Goal: Information Seeking & Learning: Learn about a topic

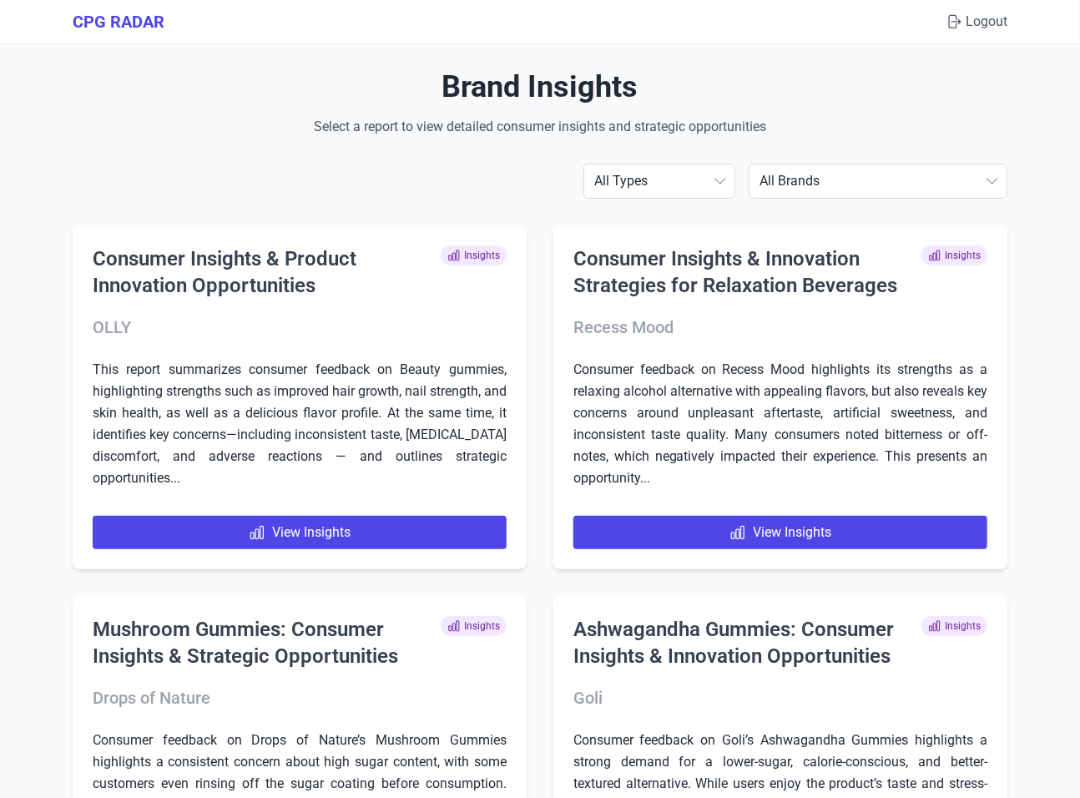
click at [868, 168] on select "All Brands ABBOTT AG1 ÂgeBlu Align Probiotic Antelope Pet Brands BEGA Bioma Cal…" at bounding box center [878, 180] width 257 height 33
select select "nugenix"
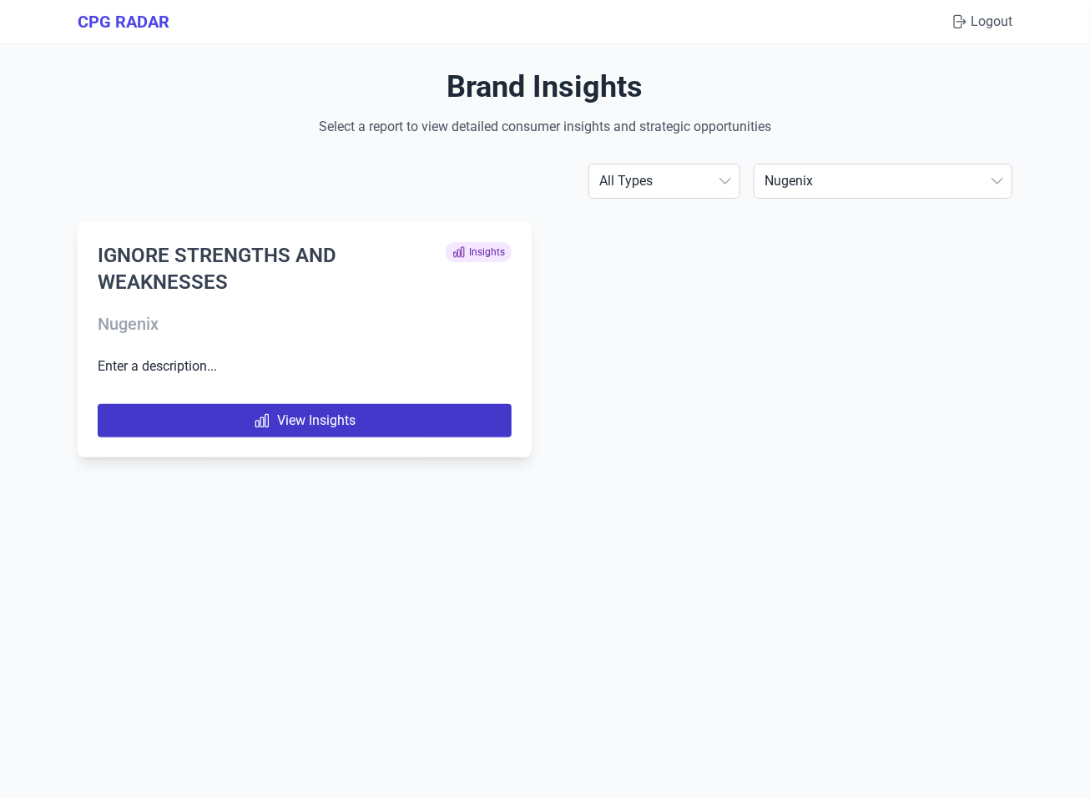
click at [454, 425] on link "View Insights" at bounding box center [305, 420] width 414 height 33
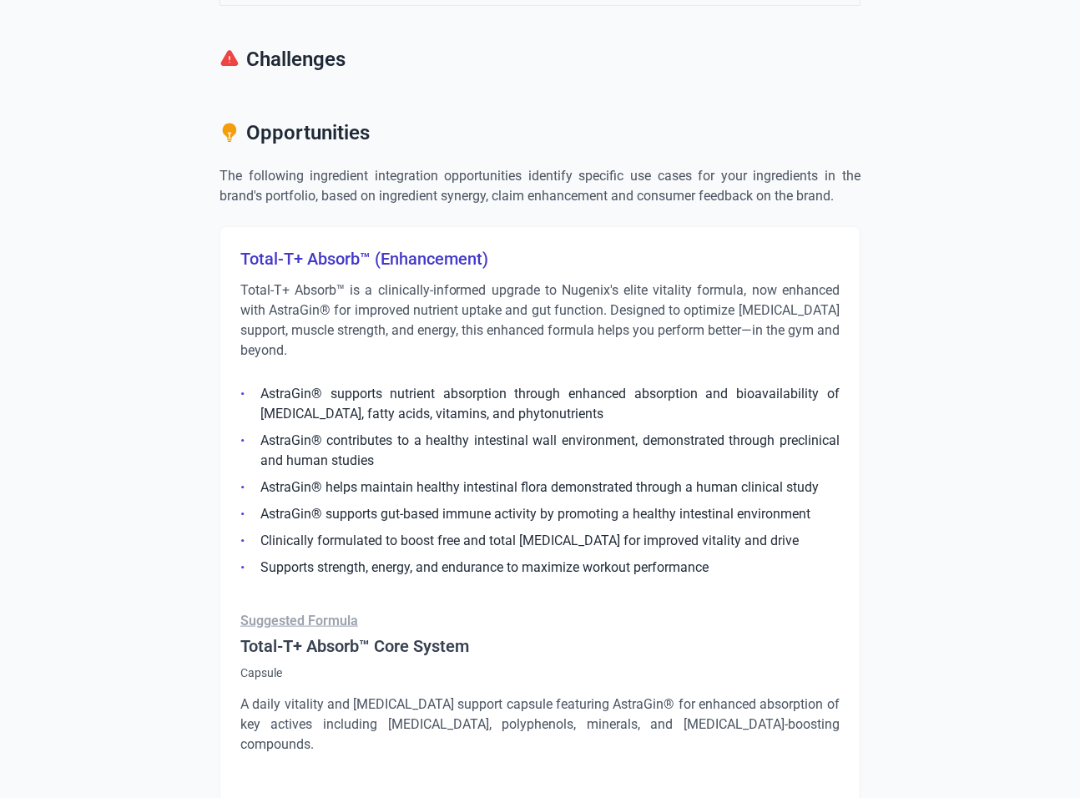
scroll to position [391, 0]
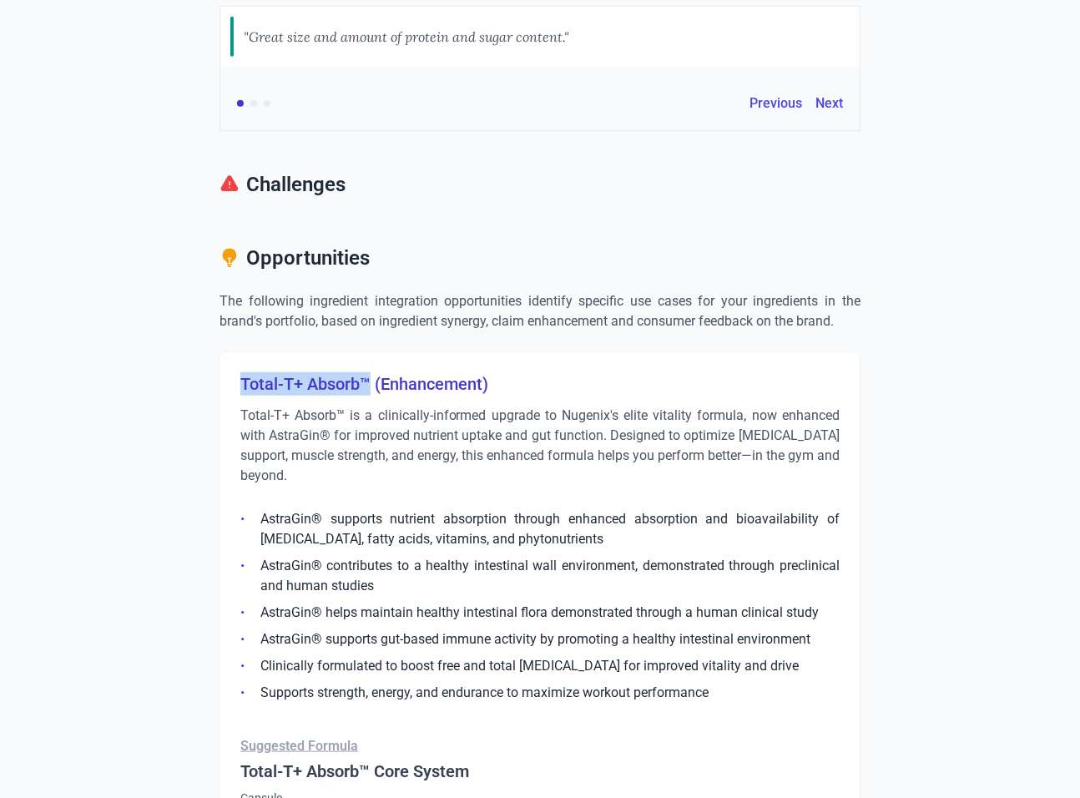
drag, startPoint x: 371, startPoint y: 386, endPoint x: 237, endPoint y: 367, distance: 135.6
copy h3 "Total-T+ Absorb™"
click at [405, 441] on p "Total-T+ Absorb™ is a clinically-informed upgrade to Nugenix's elite vitality f…" at bounding box center [539, 446] width 599 height 80
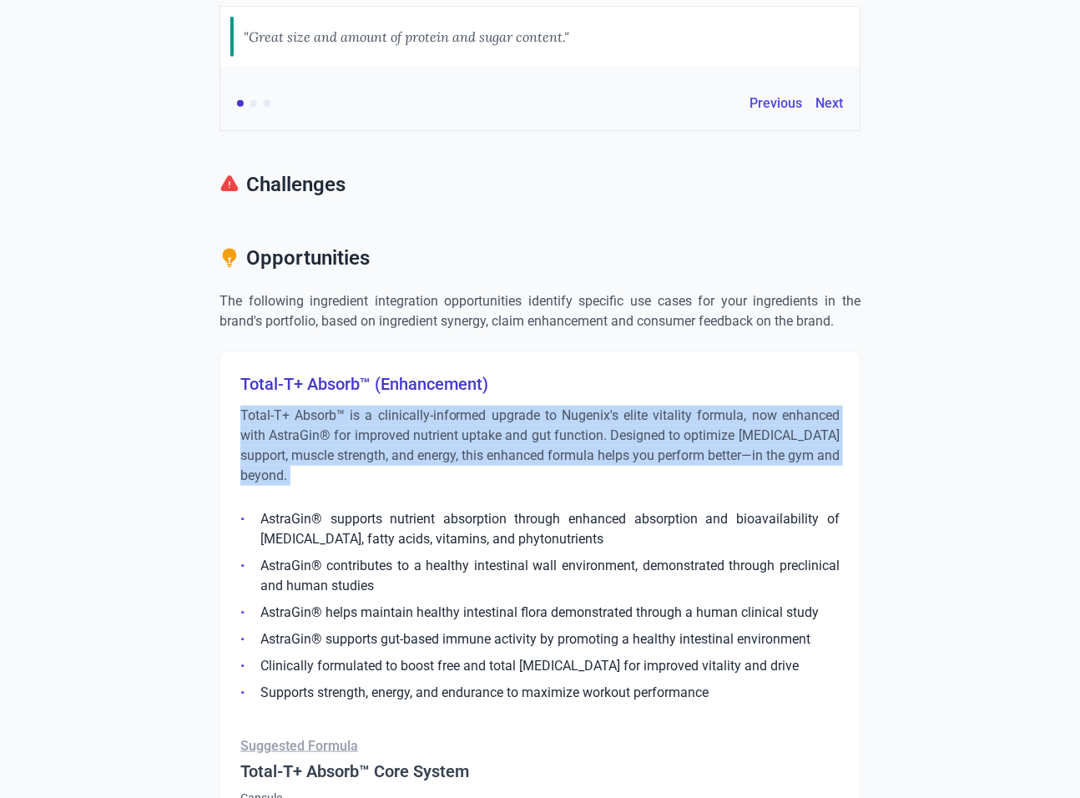
click at [405, 441] on p "Total-T+ Absorb™ is a clinically-informed upgrade to Nugenix's elite vitality f…" at bounding box center [539, 446] width 599 height 80
copy div "Total-T+ Absorb™ is a clinically-informed upgrade to Nugenix's elite vitality f…"
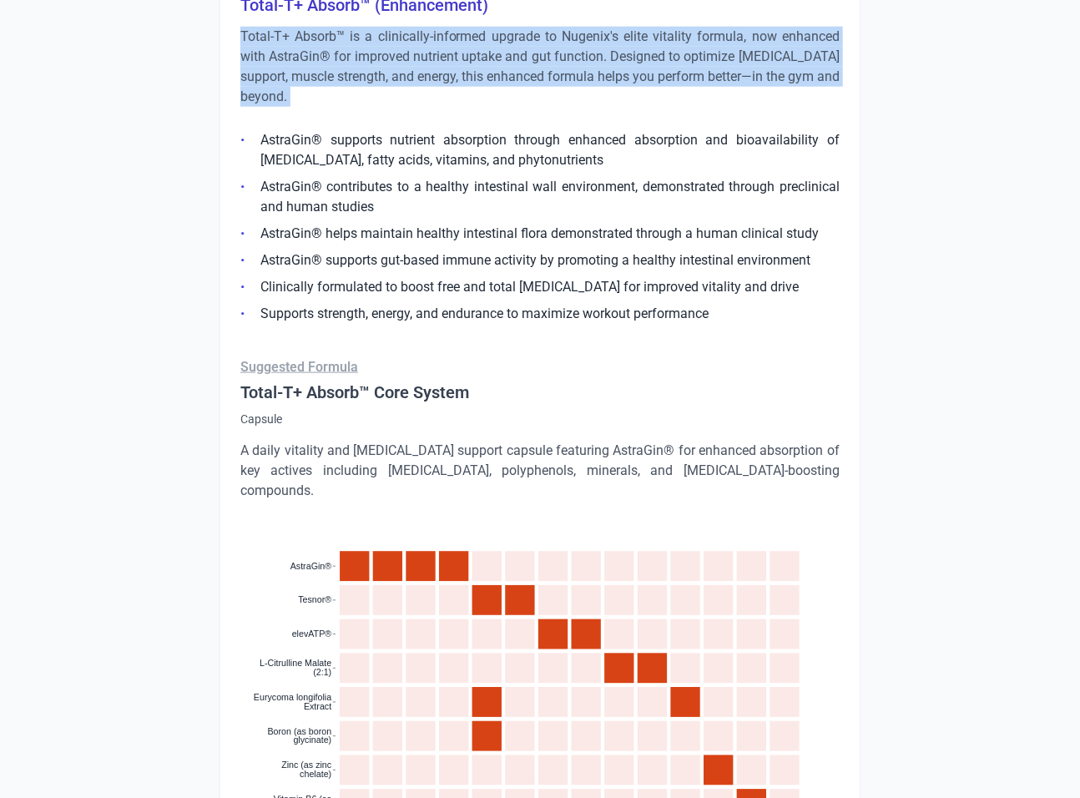
scroll to position [770, 0]
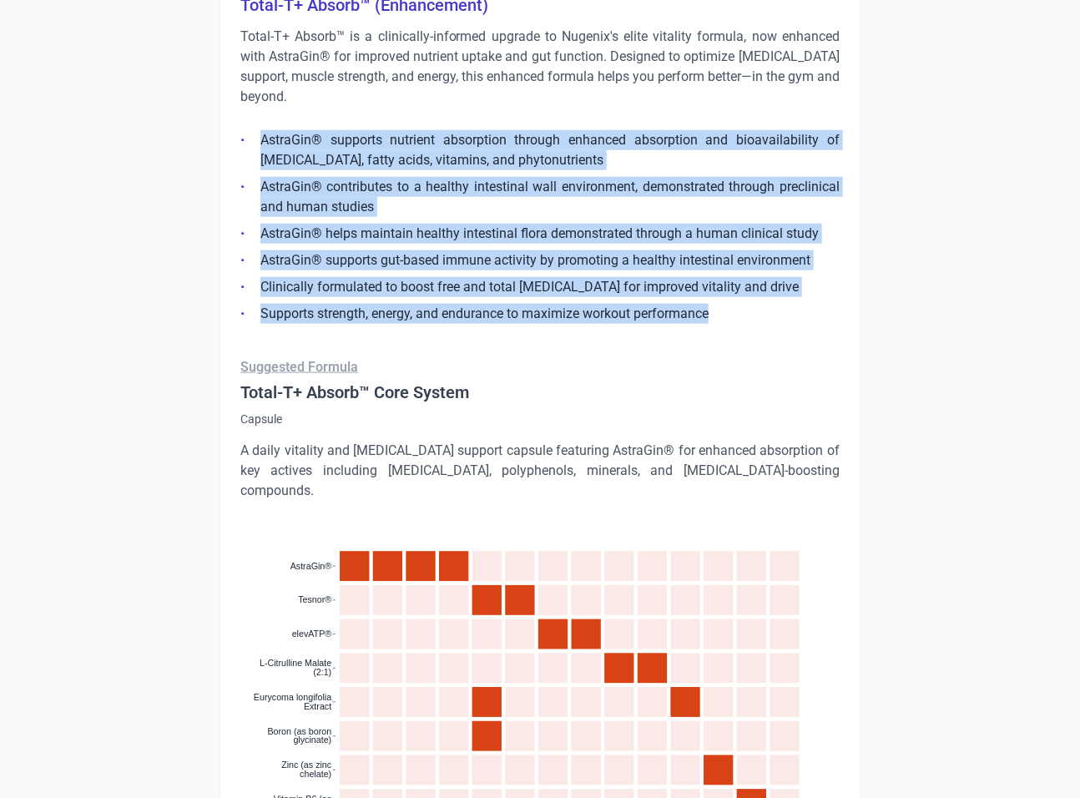
drag, startPoint x: 711, startPoint y: 316, endPoint x: 253, endPoint y: 128, distance: 495.2
click at [253, 128] on ul "AstraGin® supports nutrient absorption through enhanced absorption and bioavail…" at bounding box center [539, 222] width 599 height 204
copy ul "AstraGin® supports nutrient absorption through enhanced absorption and bioavail…"
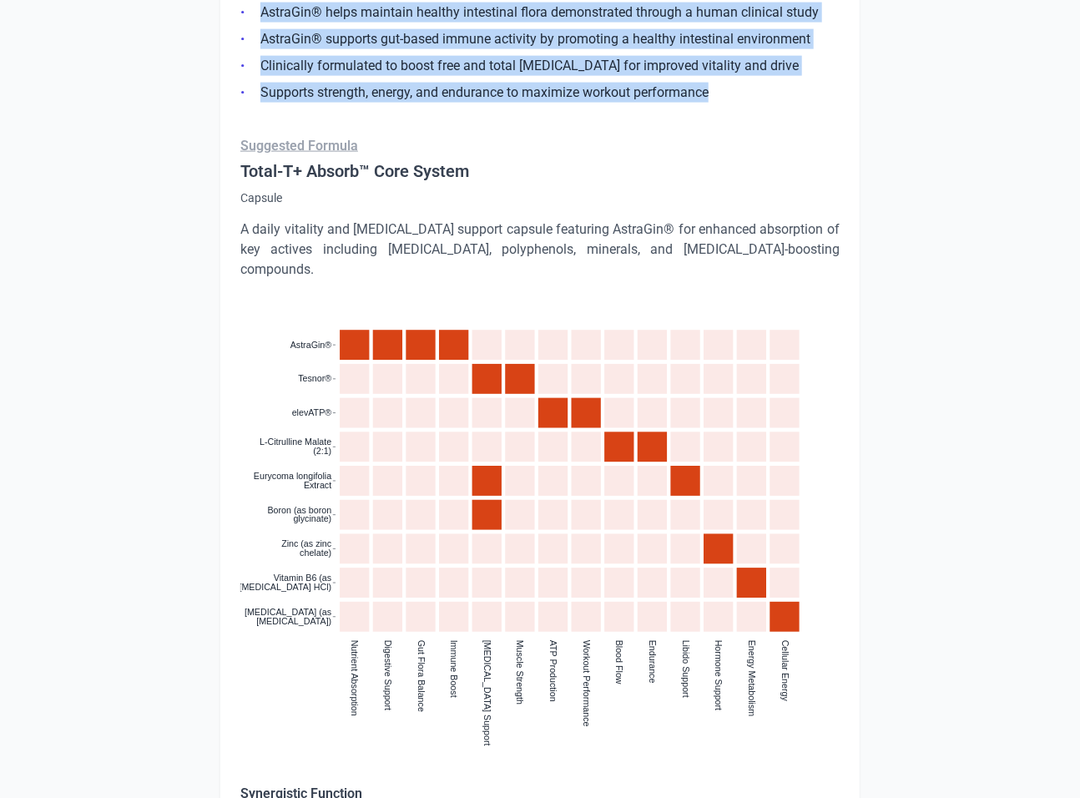
scroll to position [945, 0]
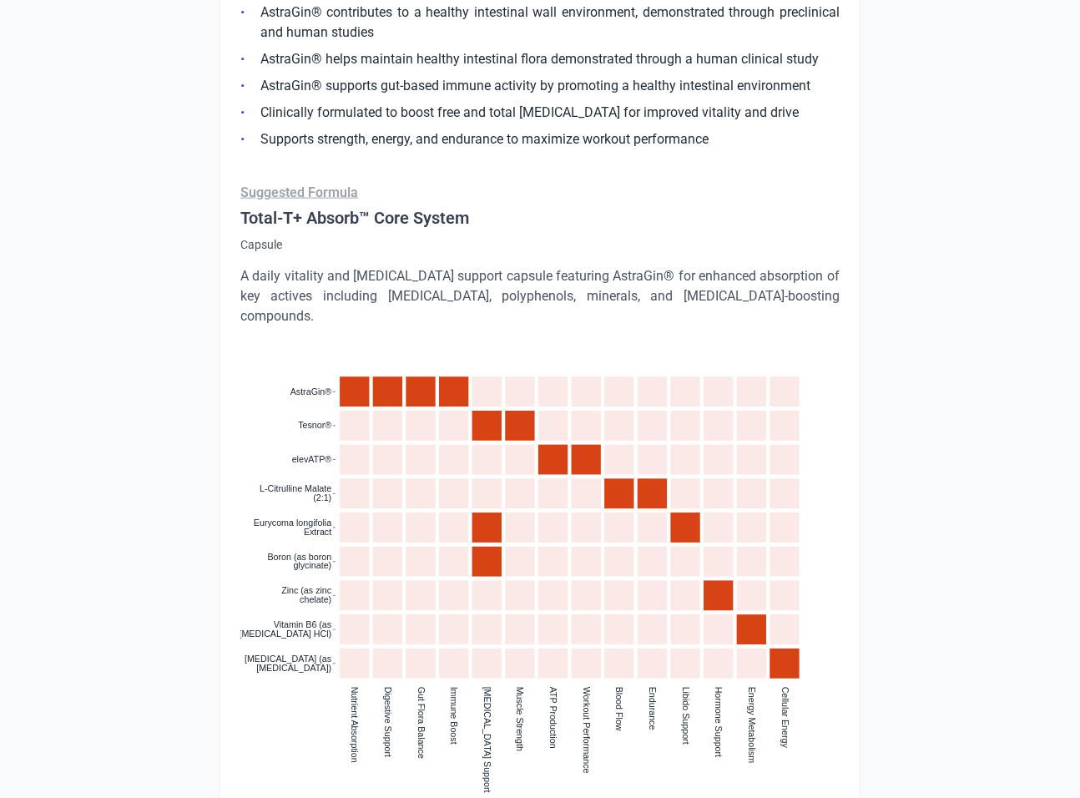
click at [438, 285] on p "A daily vitality and testosterone support capsule featuring AstraGin® for enhan…" at bounding box center [539, 296] width 599 height 60
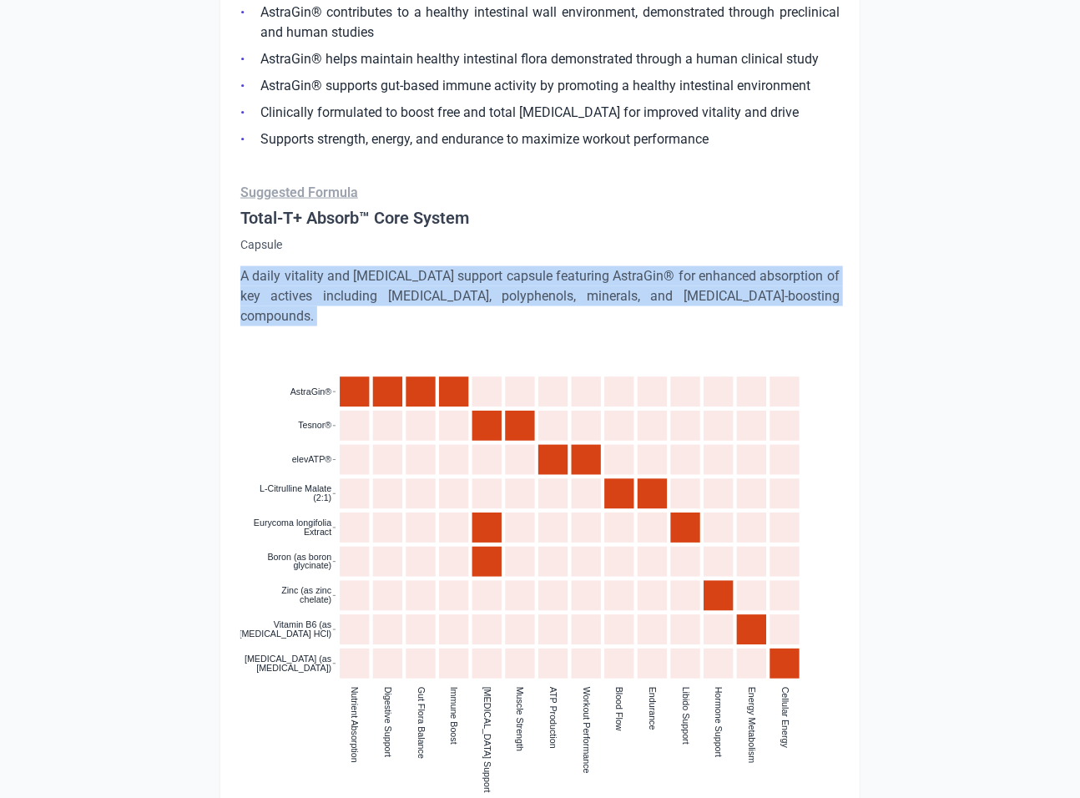
click at [438, 285] on p "A daily vitality and testosterone support capsule featuring AstraGin® for enhan…" at bounding box center [539, 296] width 599 height 60
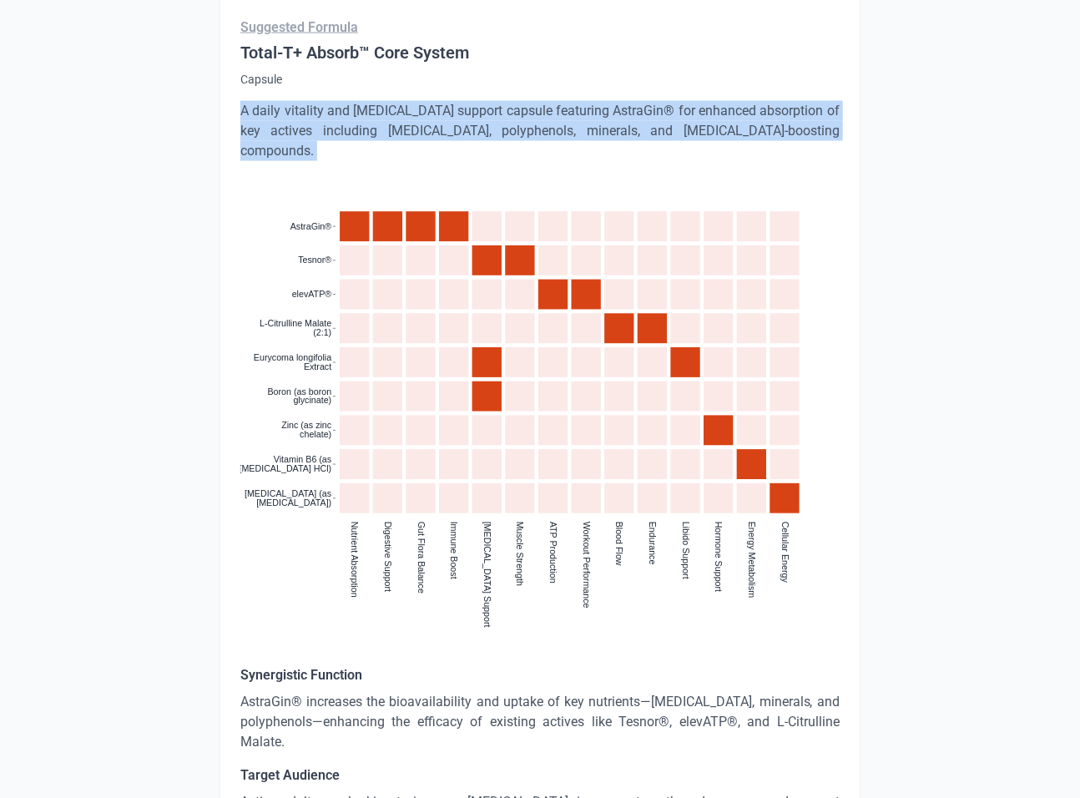
scroll to position [1308, 0]
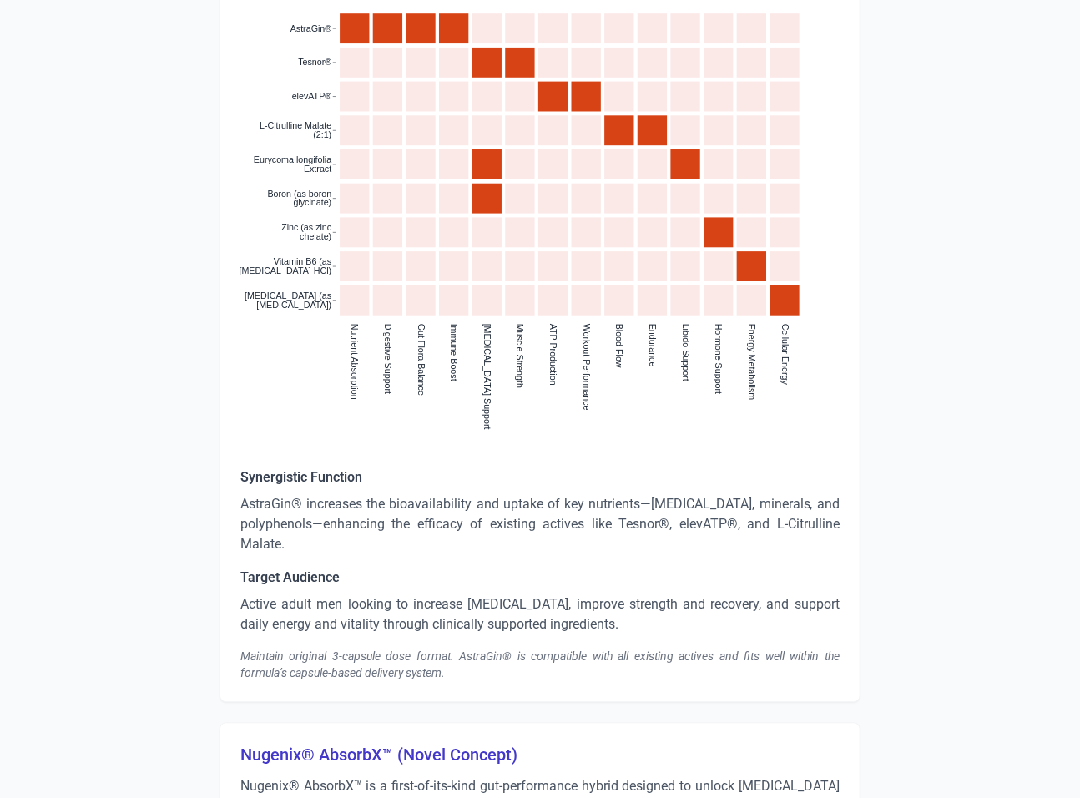
click at [355, 495] on p "AstraGin® increases the bioavailability and uptake of key nutrients—amino acids…" at bounding box center [539, 525] width 599 height 60
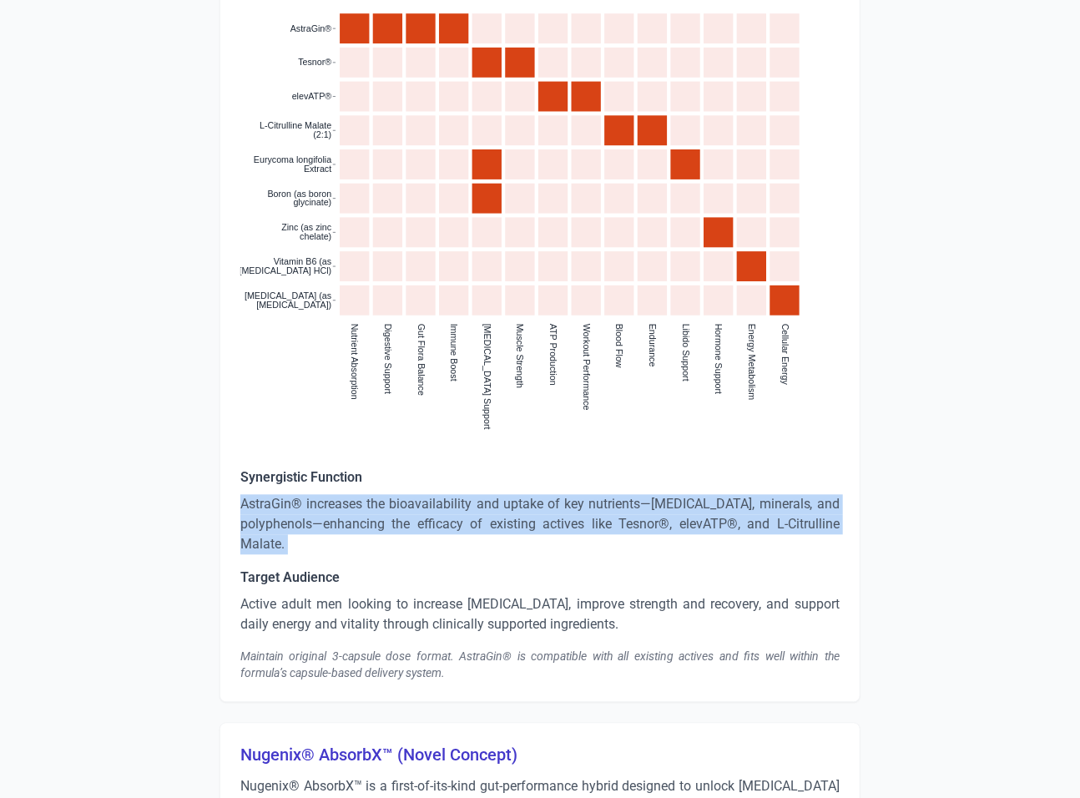
click at [355, 495] on p "AstraGin® increases the bioavailability and uptake of key nutrients—amino acids…" at bounding box center [539, 525] width 599 height 60
copy p "AstraGin® increases the bioavailability and uptake of key nutrients—amino acids…"
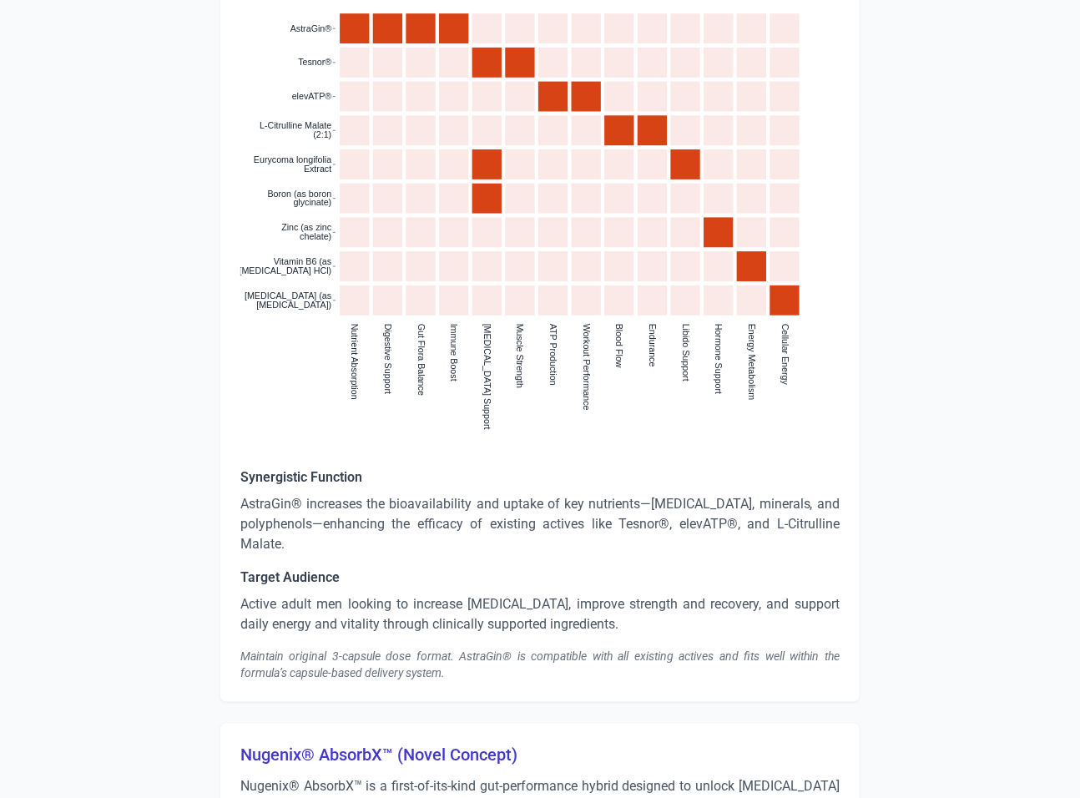
click at [327, 468] on h5 "Synergistic Function" at bounding box center [539, 478] width 599 height 20
copy h5 "Synergistic Function"
click at [319, 568] on h5 "Target Audience" at bounding box center [539, 578] width 599 height 20
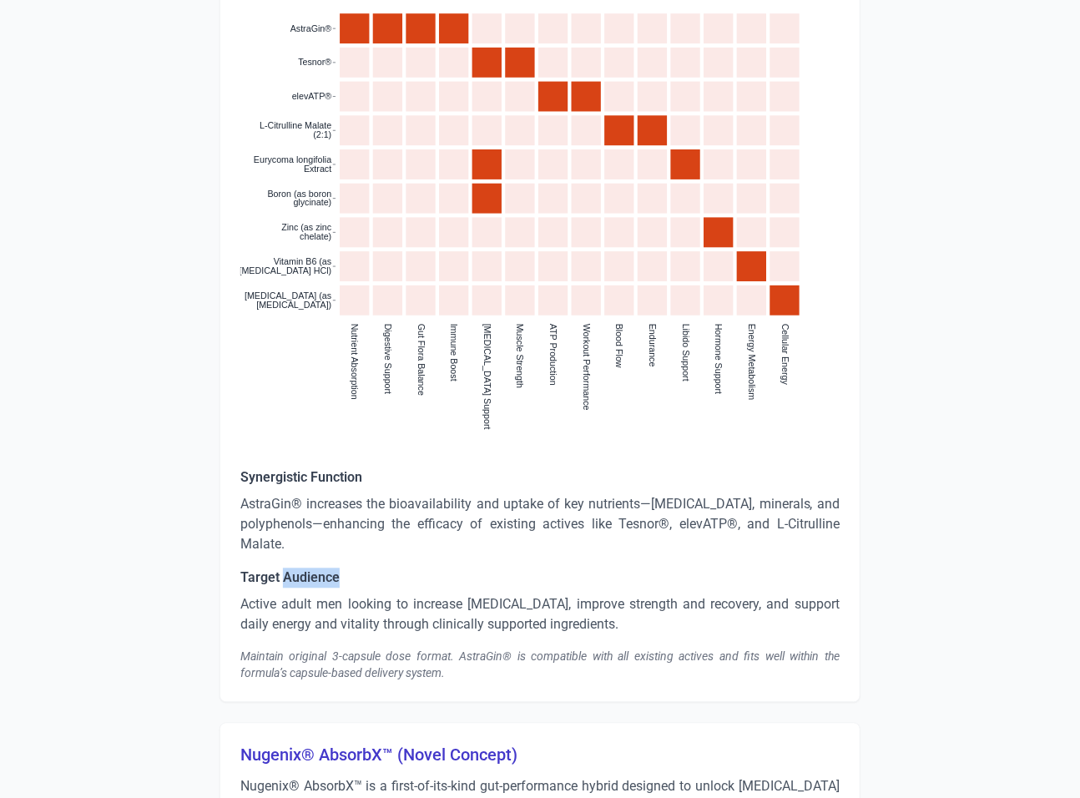
click at [319, 568] on h5 "Target Audience" at bounding box center [539, 578] width 599 height 20
click at [427, 595] on p "Active adult men looking to increase testosterone, improve strength and recover…" at bounding box center [539, 615] width 599 height 40
click at [317, 546] on div "Synergistic Function AstraGin® increases the bioavailability and uptake of key …" at bounding box center [539, 575] width 599 height 214
click at [311, 568] on h5 "Target Audience" at bounding box center [539, 578] width 599 height 20
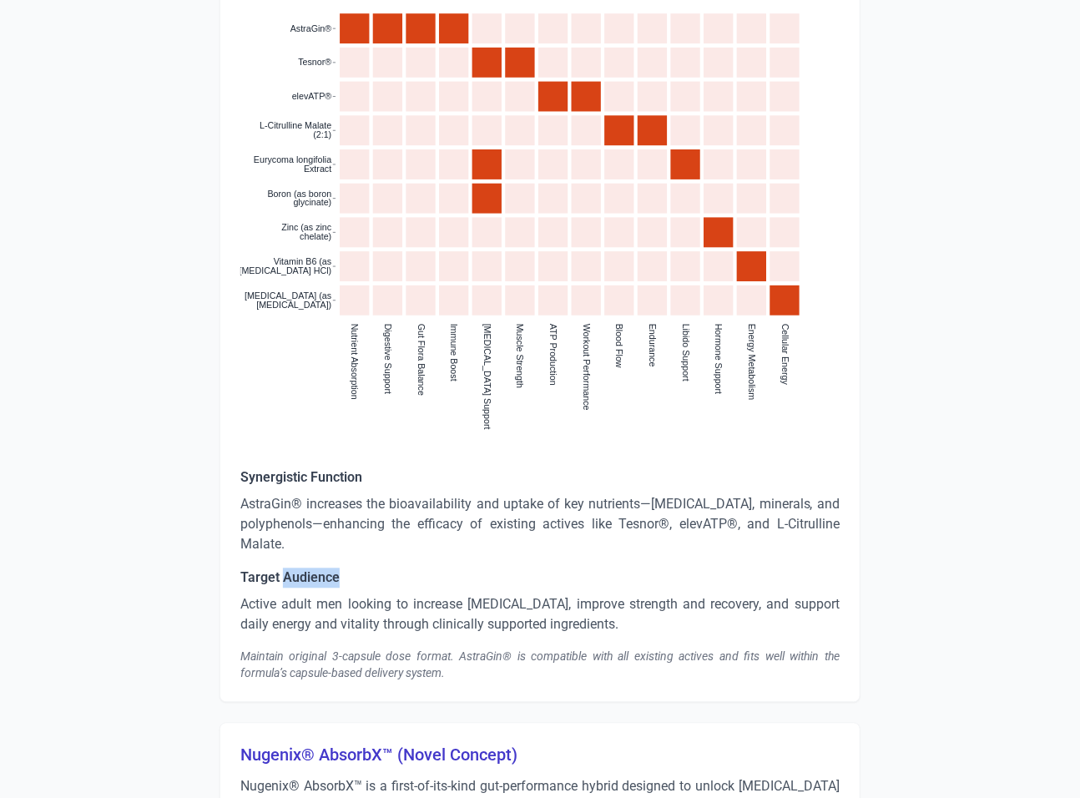
click at [311, 568] on h5 "Target Audience" at bounding box center [539, 578] width 599 height 20
click at [312, 568] on h5 "Target Audience" at bounding box center [539, 578] width 599 height 20
copy h5 "Target Audience"
click at [462, 595] on p "Active adult men looking to increase testosterone, improve strength and recover…" at bounding box center [539, 615] width 599 height 40
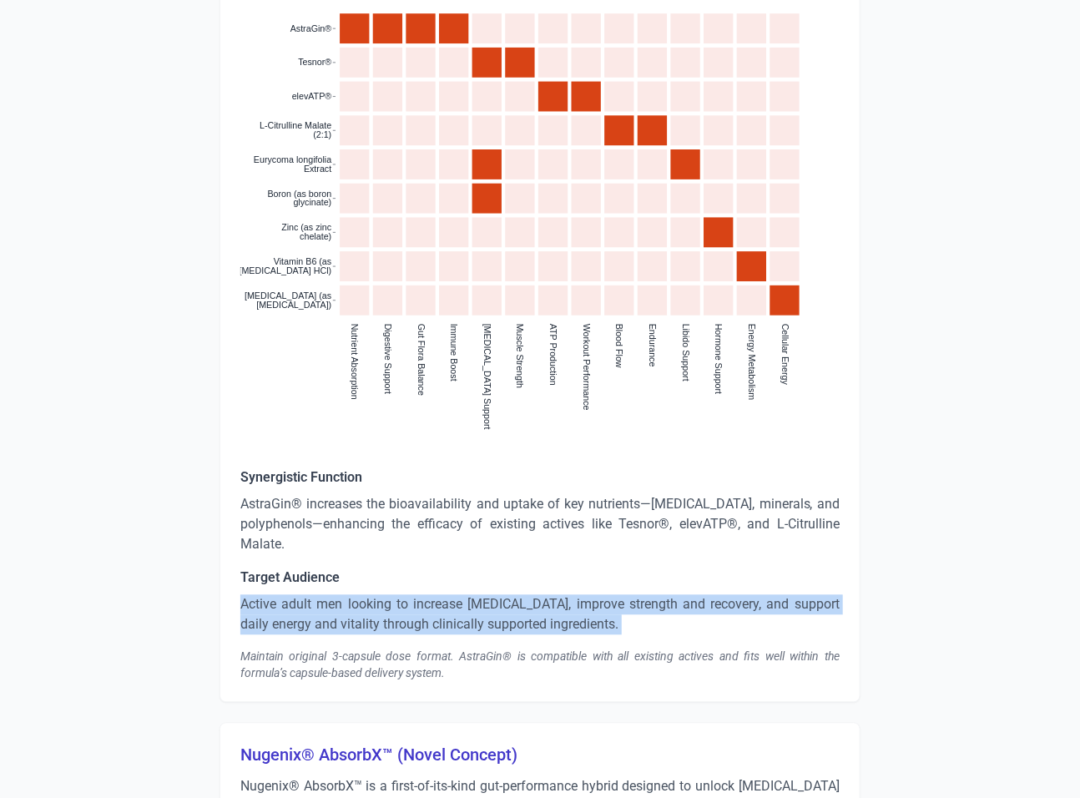
click at [462, 595] on p "Active adult men looking to increase testosterone, improve strength and recover…" at bounding box center [539, 615] width 599 height 40
copy p "Active adult men looking to increase testosterone, improve strength and recover…"
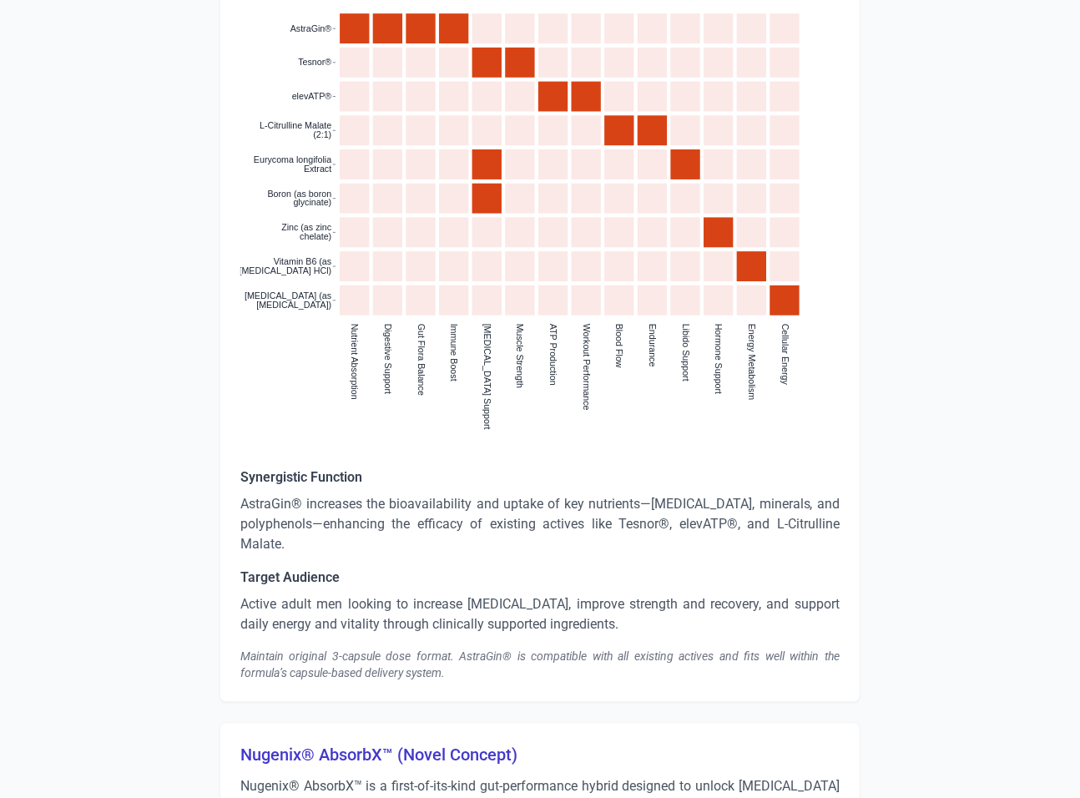
click at [366, 653] on div "Maintain original 3-capsule dose format. AstraGin® is compatible with all exist…" at bounding box center [539, 665] width 599 height 33
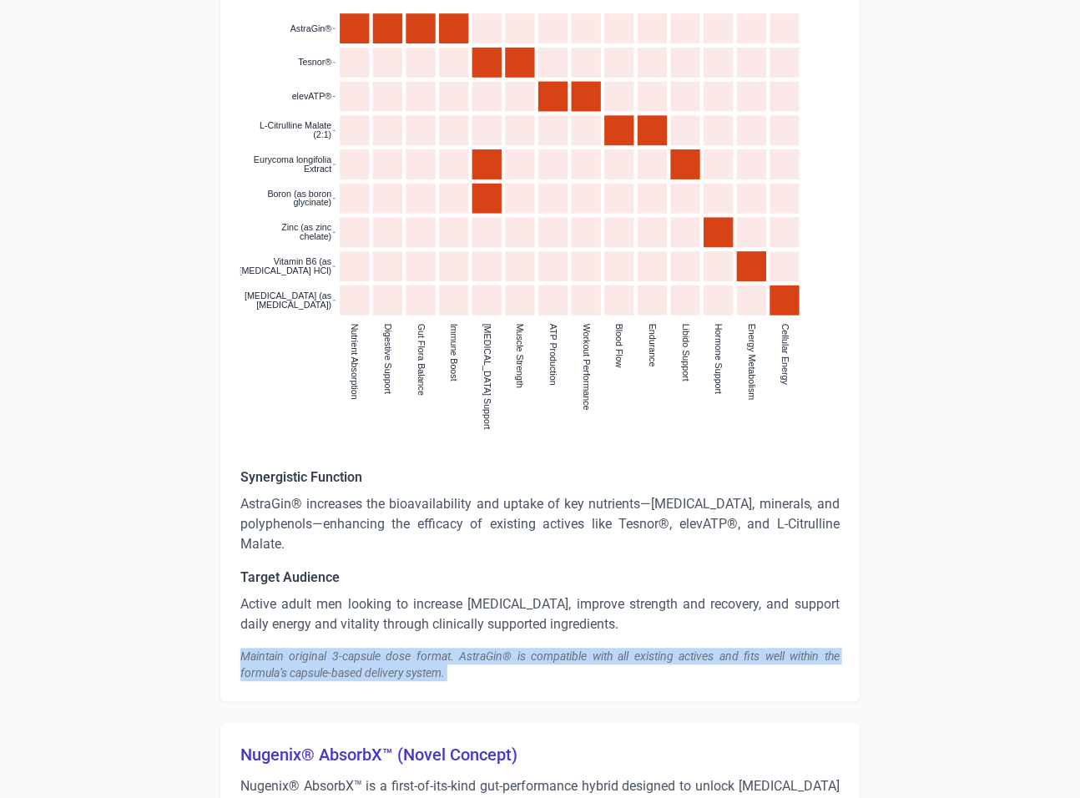
click at [366, 653] on div "Maintain original 3-capsule dose format. AstraGin® is compatible with all exist…" at bounding box center [539, 665] width 599 height 33
copy div "Maintain original 3-capsule dose format. AstraGin® is compatible with all exist…"
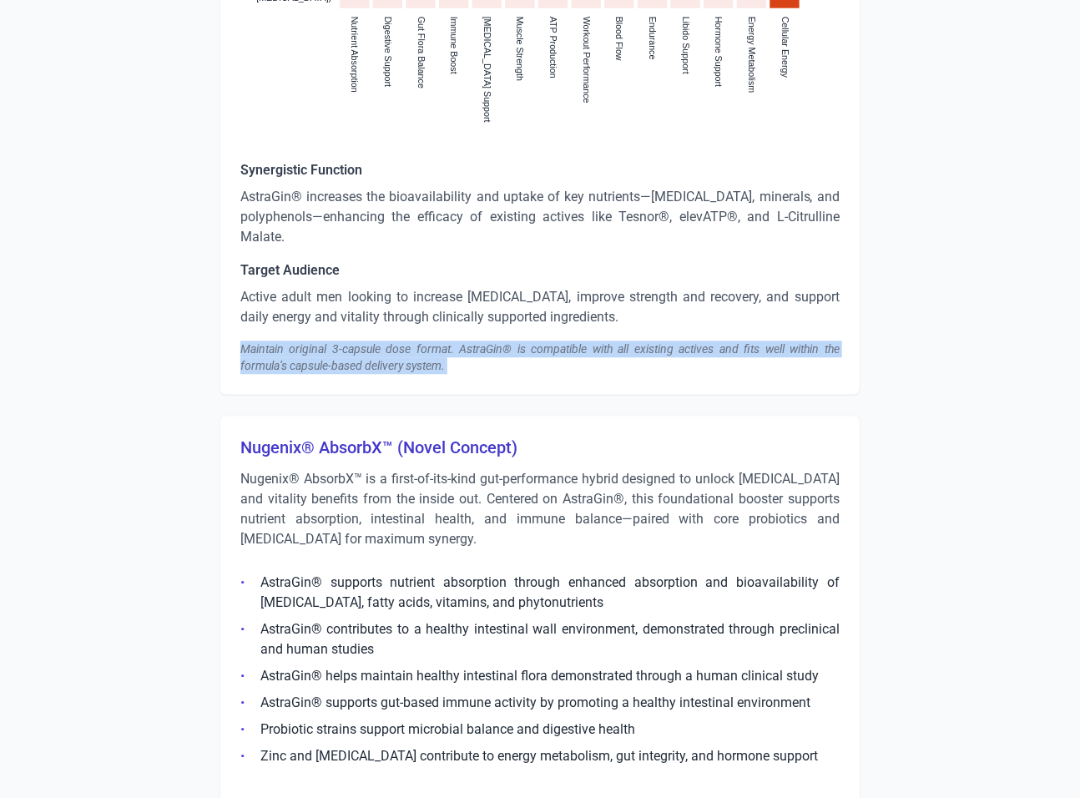
scroll to position [1619, 0]
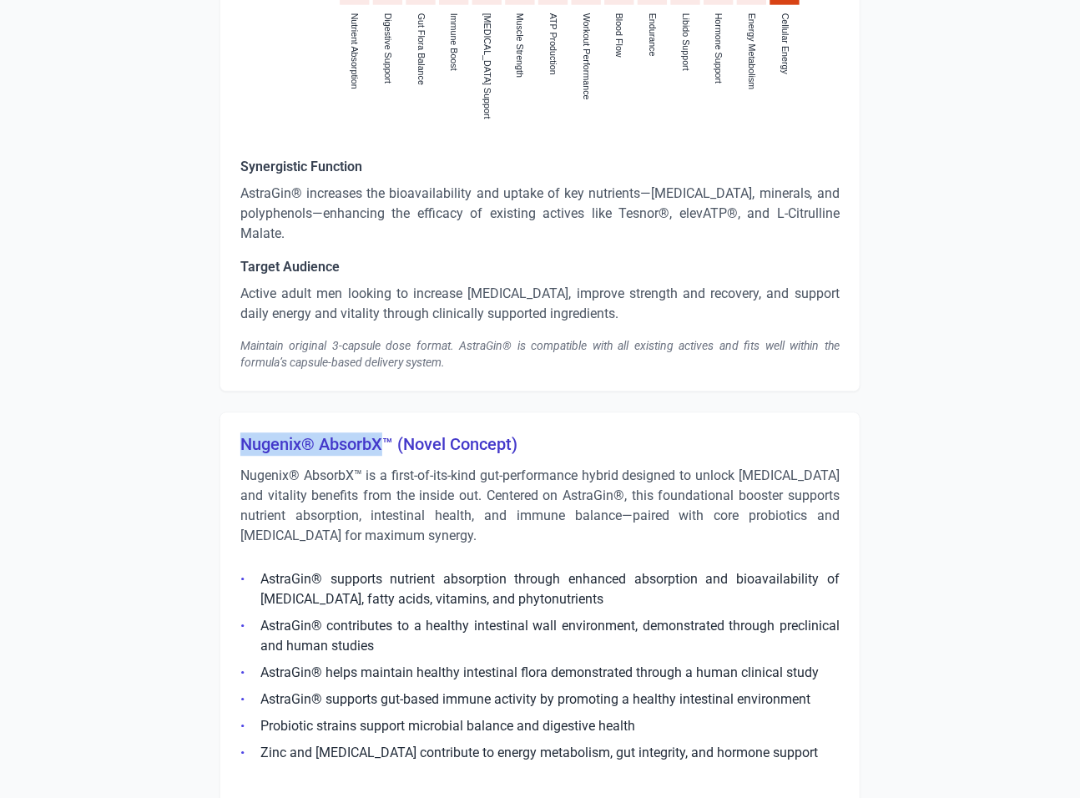
drag, startPoint x: 387, startPoint y: 426, endPoint x: 187, endPoint y: 427, distance: 200.3
click at [339, 476] on p "Nugenix® AbsorbX™ is a first-of-its-kind gut-performance hybrid designed to unl…" at bounding box center [539, 506] width 599 height 80
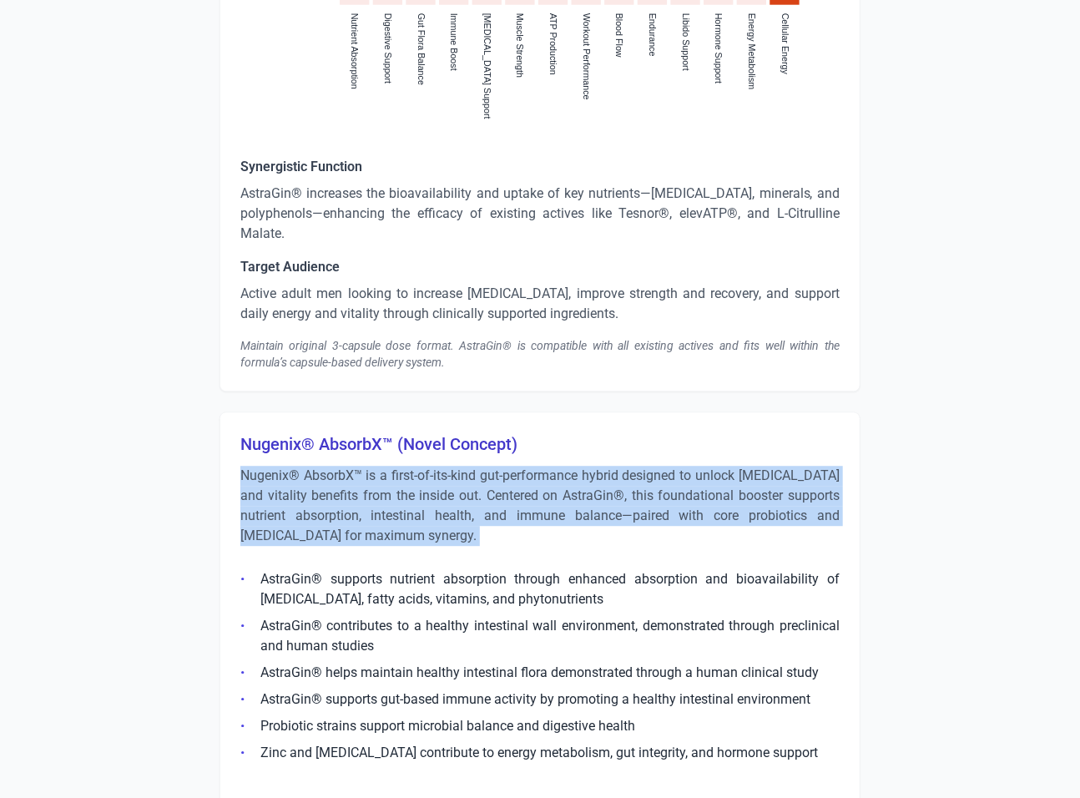
click at [339, 476] on p "Nugenix® AbsorbX™ is a first-of-its-kind gut-performance hybrid designed to unl…" at bounding box center [539, 506] width 599 height 80
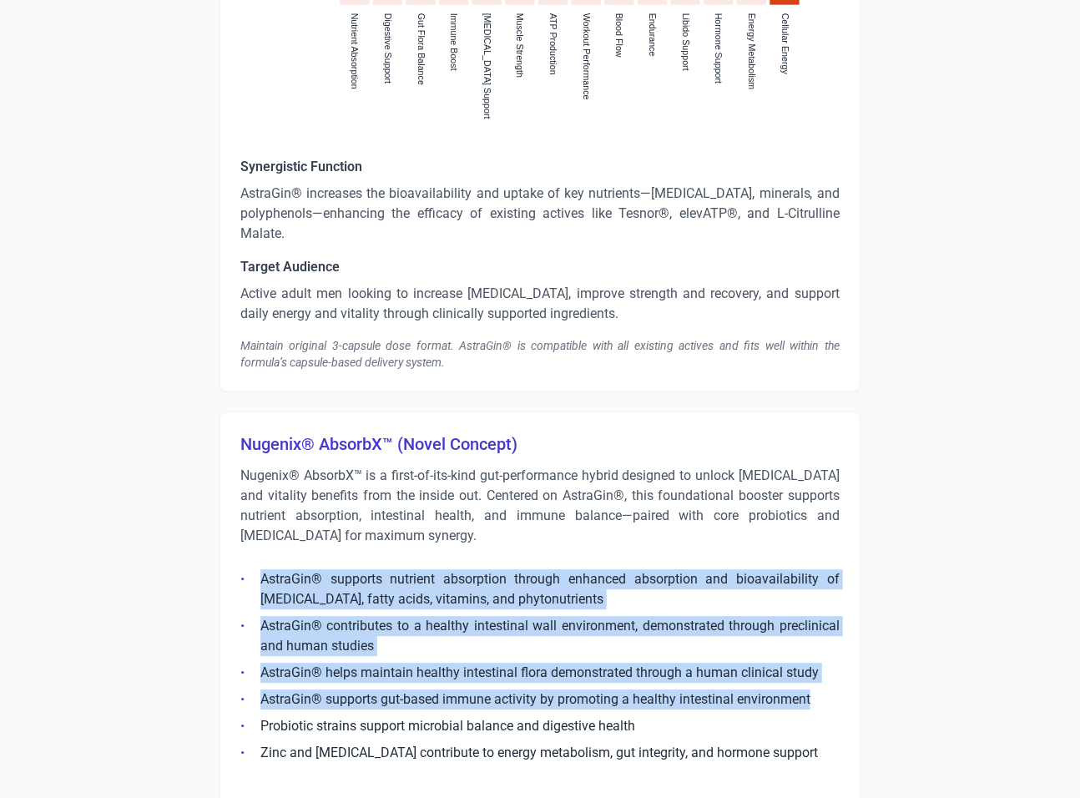
drag, startPoint x: 817, startPoint y: 675, endPoint x: 261, endPoint y: 562, distance: 567.4
click at [261, 562] on ul "AstraGin® supports nutrient absorption through enhanced absorption and bioavail…" at bounding box center [539, 661] width 599 height 204
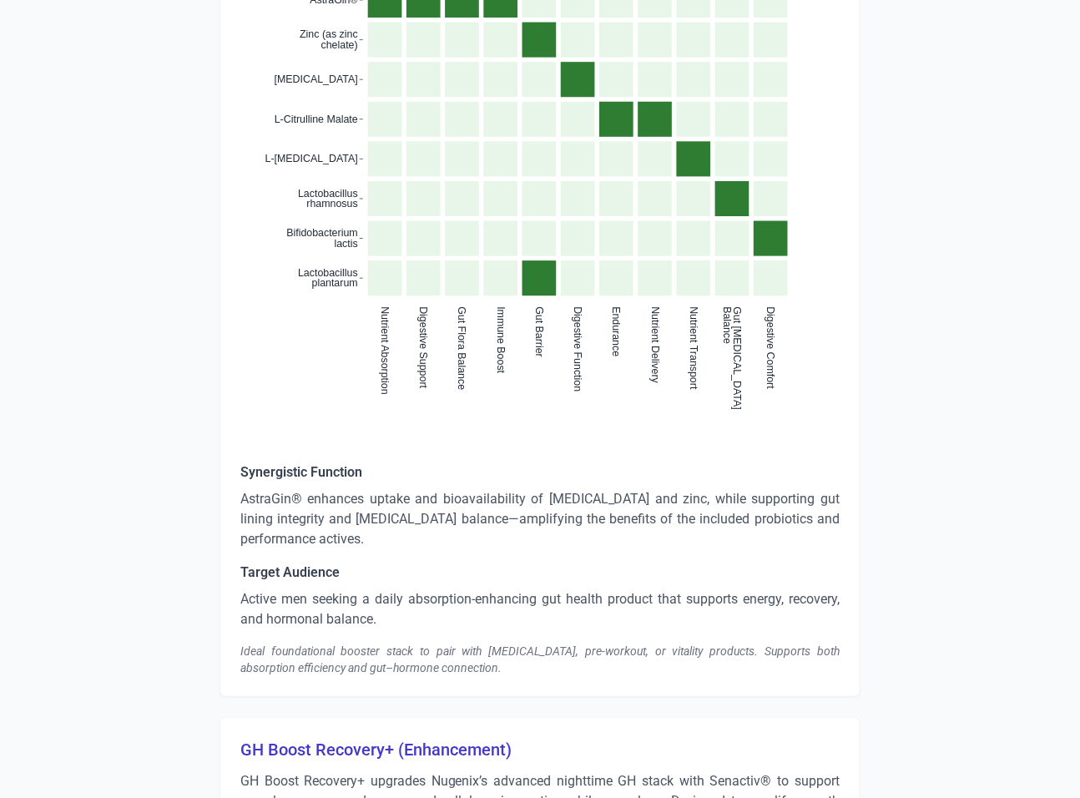
scroll to position [2626, 0]
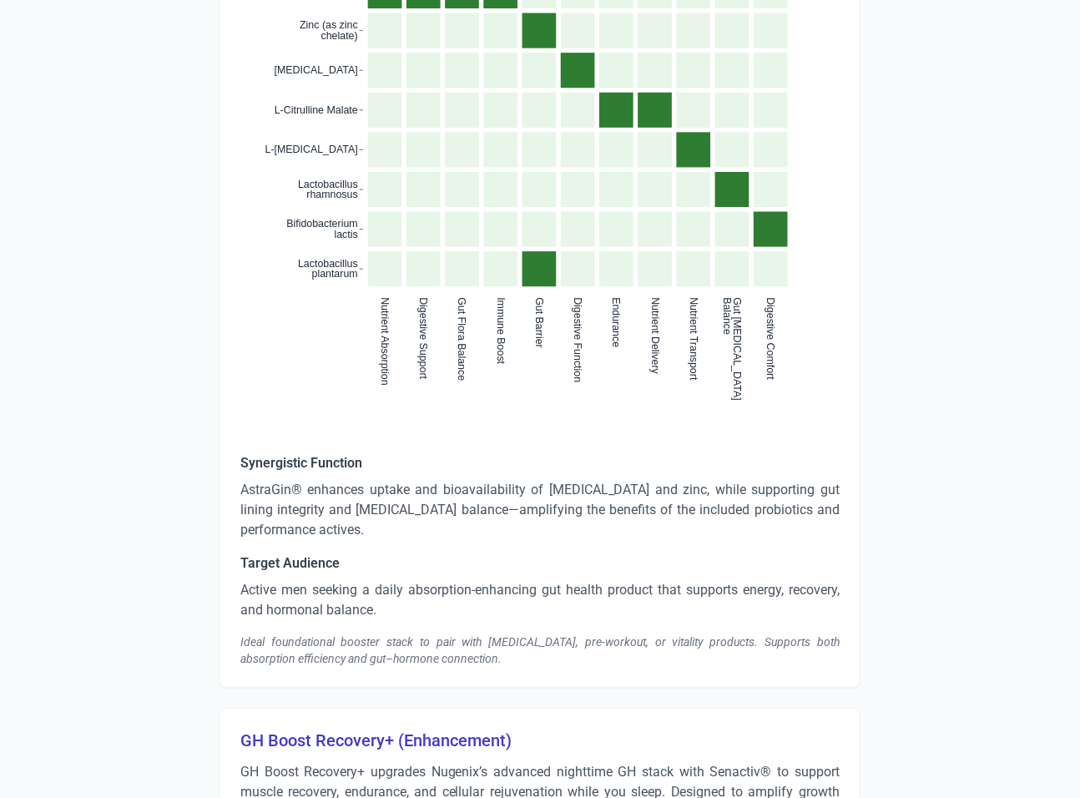
click at [481, 480] on p "AstraGin® enhances uptake and bioavailability of amino acids and zinc, while su…" at bounding box center [539, 510] width 599 height 60
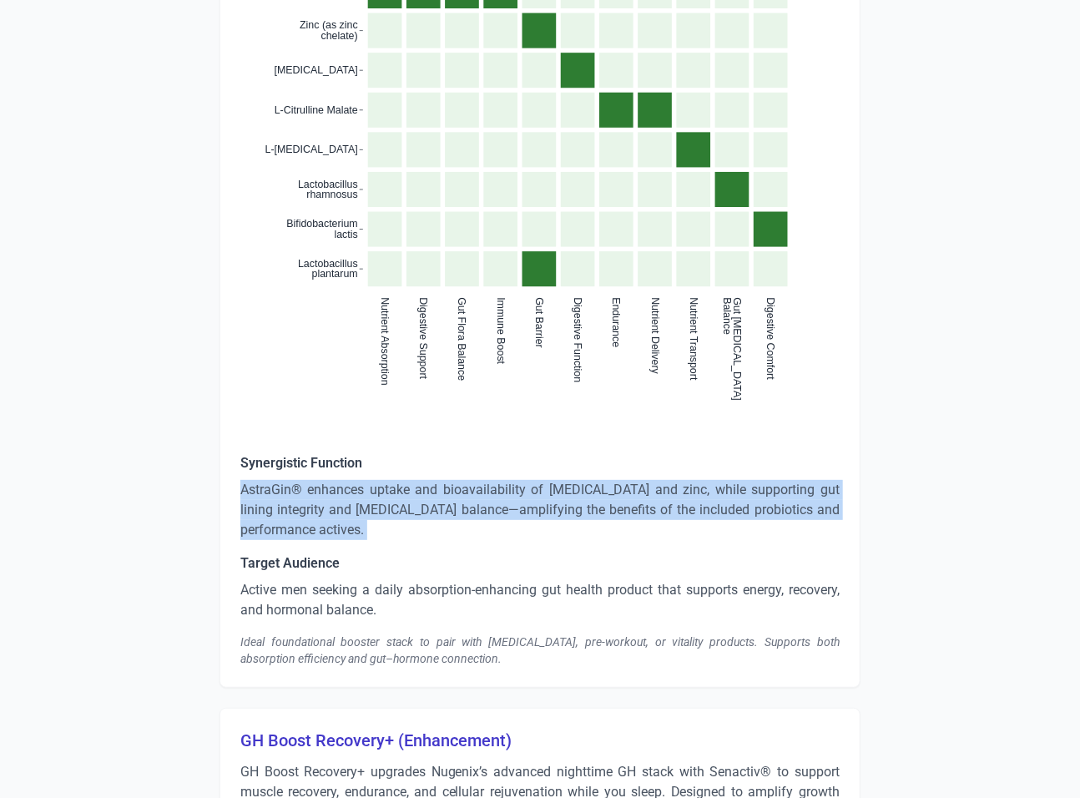
click at [481, 480] on p "AstraGin® enhances uptake and bioavailability of amino acids and zinc, while su…" at bounding box center [539, 510] width 599 height 60
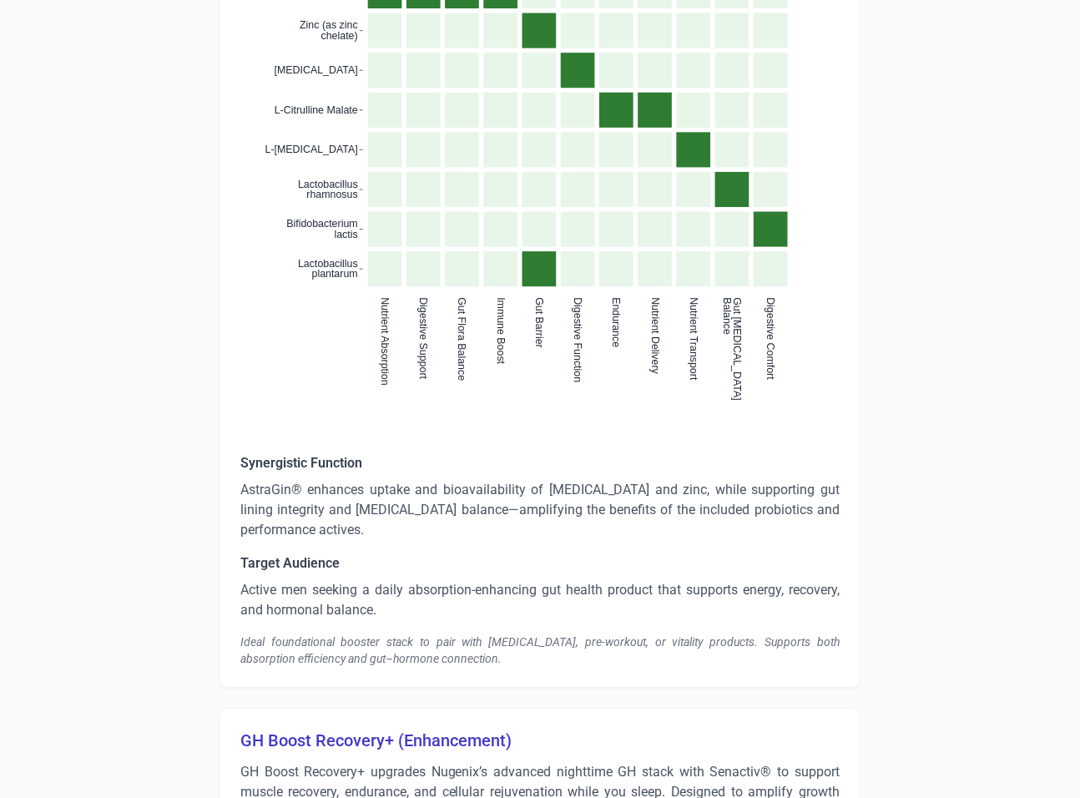
click at [398, 580] on p "Active men seeking a daily absorption-enhancing gut health product that support…" at bounding box center [539, 600] width 599 height 40
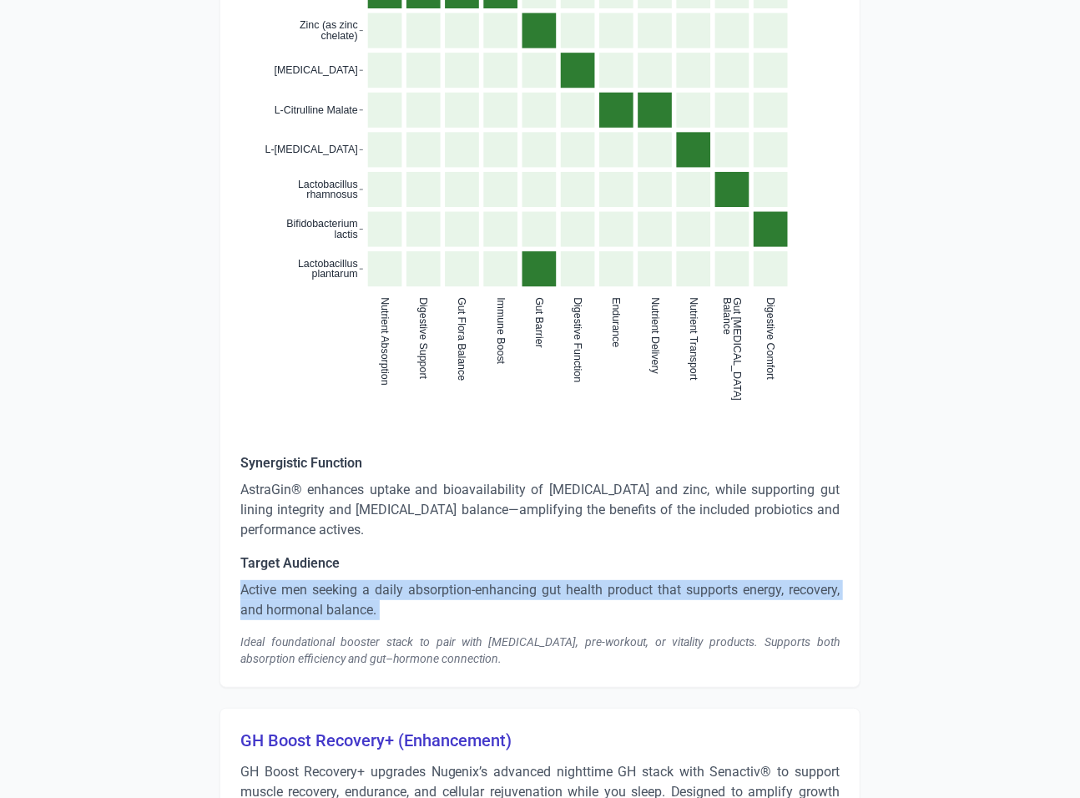
click at [398, 580] on p "Active men seeking a daily absorption-enhancing gut health product that support…" at bounding box center [539, 600] width 599 height 40
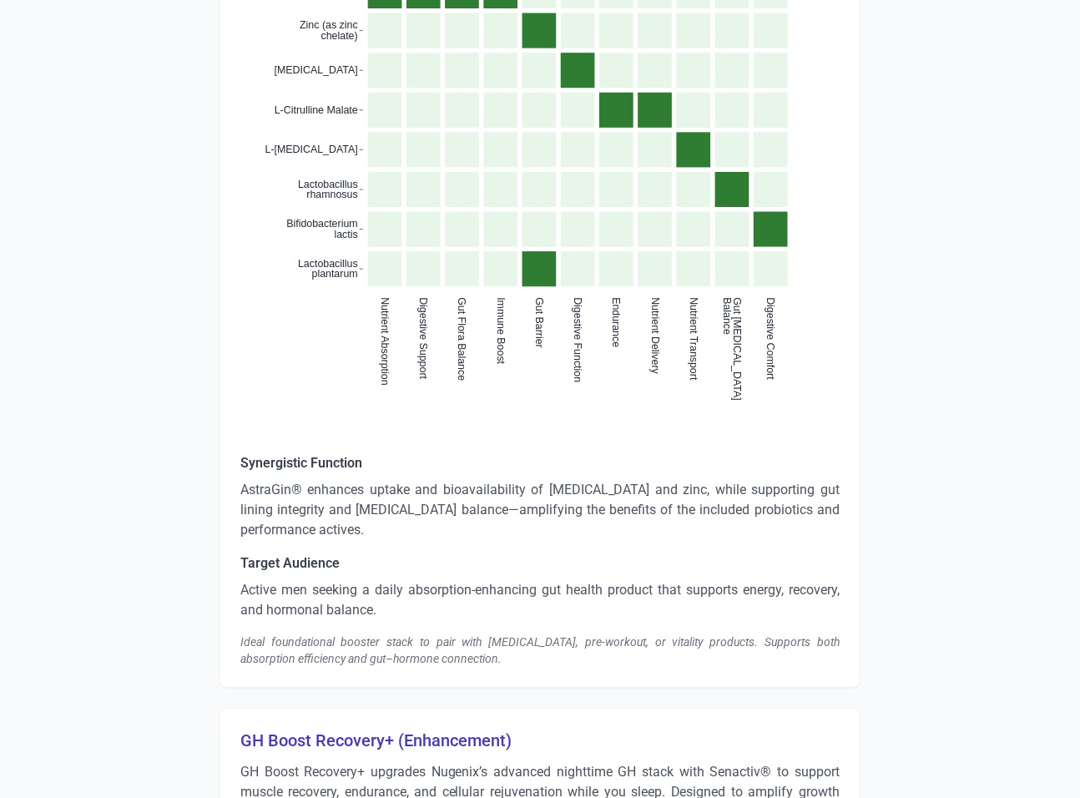
click at [326, 642] on div "Ideal foundational booster stack to pair with testosterone, pre-workout, or vit…" at bounding box center [539, 650] width 599 height 33
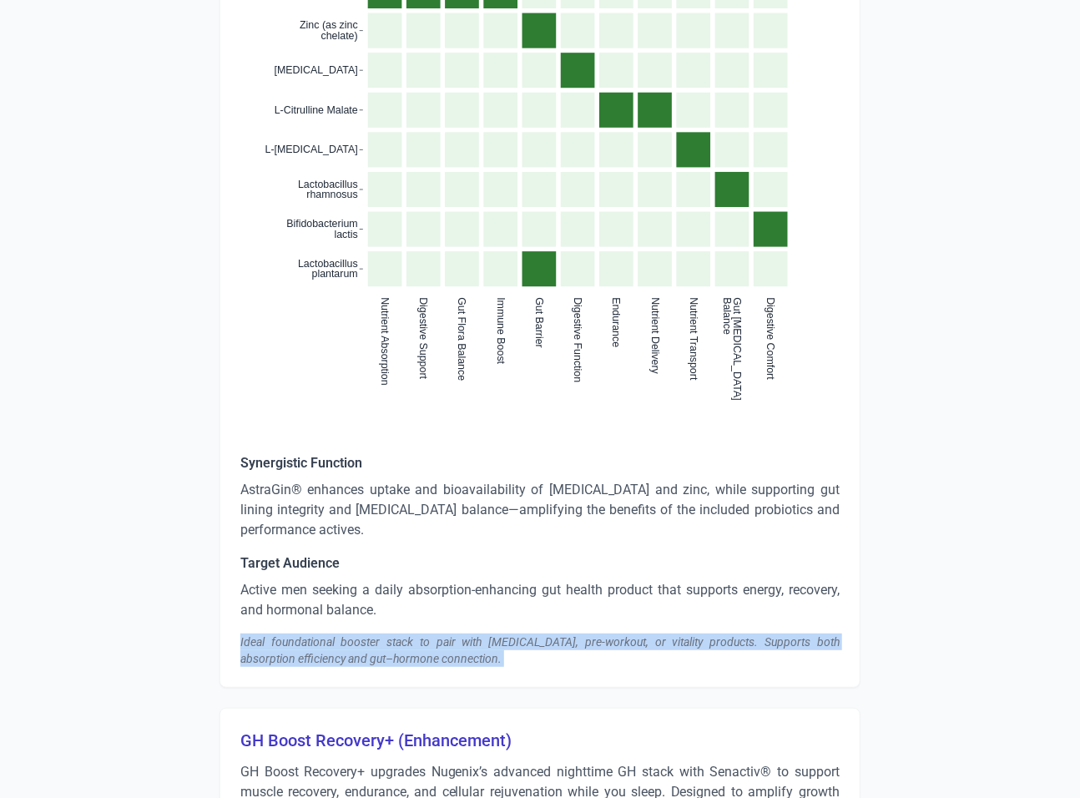
click at [326, 642] on div "Ideal foundational booster stack to pair with testosterone, pre-workout, or vit…" at bounding box center [539, 650] width 599 height 33
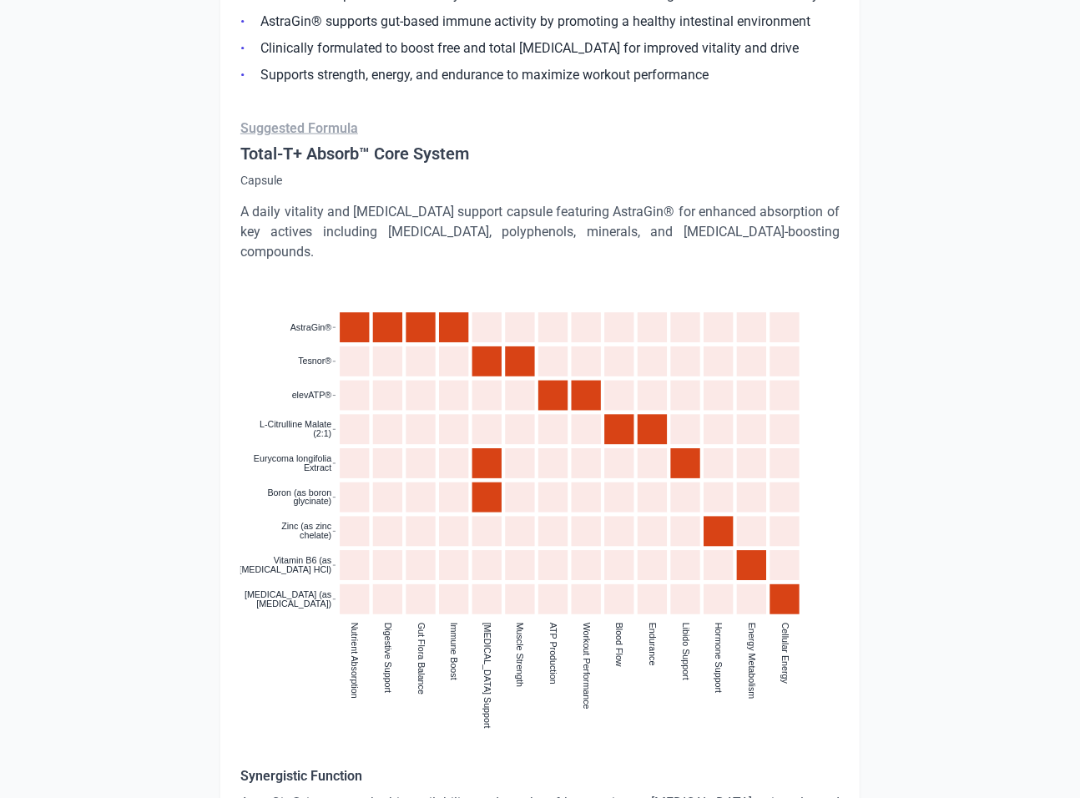
scroll to position [896, 0]
